Goal: Task Accomplishment & Management: Manage account settings

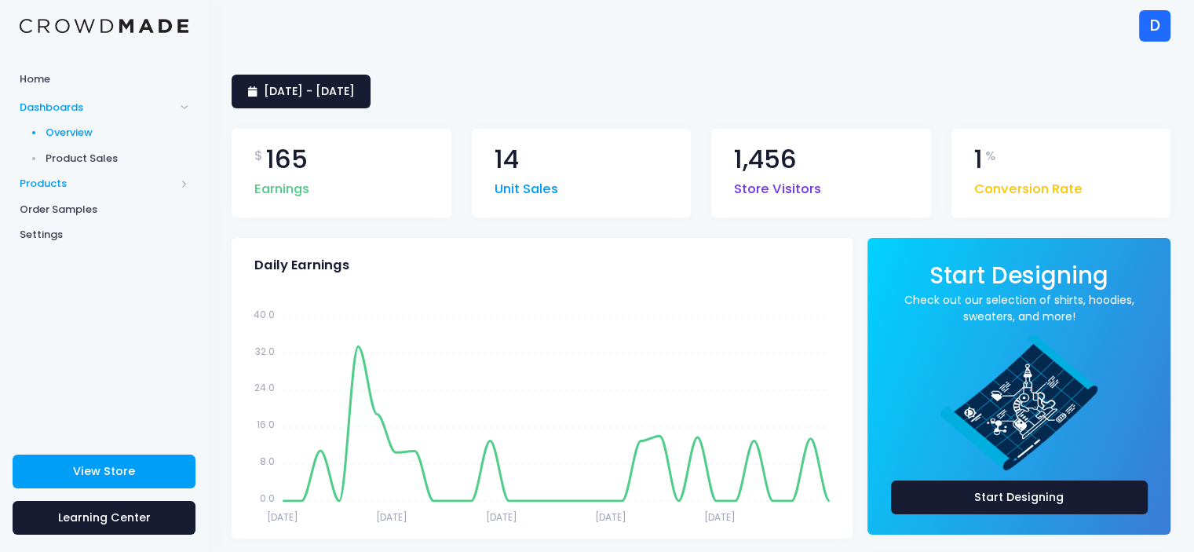
click at [104, 182] on span "Products" at bounding box center [97, 184] width 155 height 16
click at [100, 184] on span "Product Editor" at bounding box center [118, 184] width 144 height 16
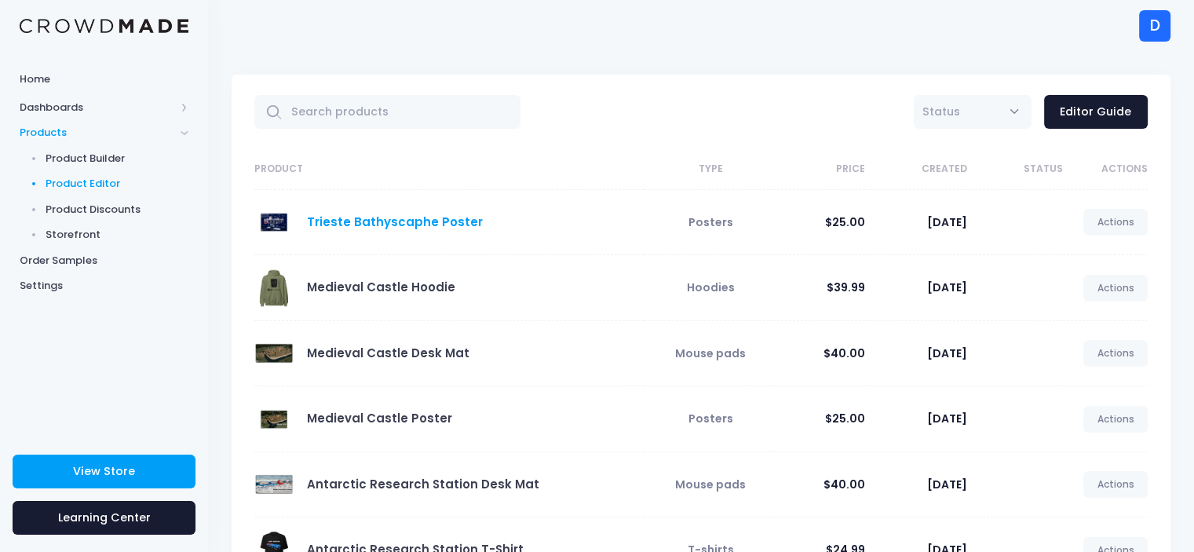
click at [341, 225] on link "Trieste Bathyscaphe Poster" at bounding box center [395, 221] width 176 height 16
click at [358, 225] on link "Trieste Bathyscaphe Poster" at bounding box center [395, 221] width 176 height 16
click at [350, 220] on link "Trieste Bathyscaphe Poster" at bounding box center [395, 221] width 176 height 16
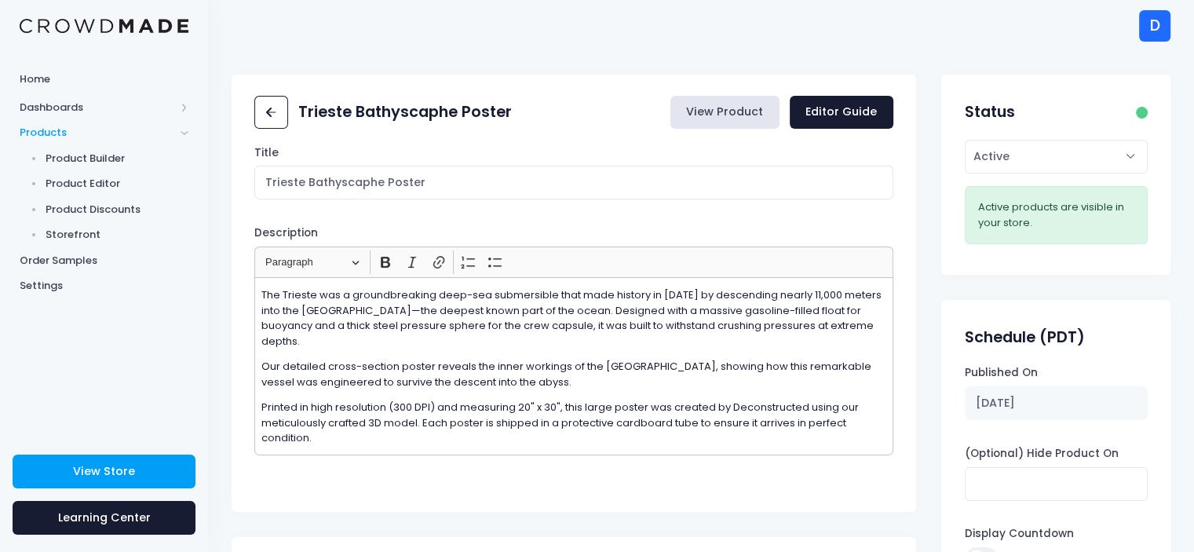
click at [719, 103] on link "View Product" at bounding box center [724, 113] width 109 height 34
